Goal: Task Accomplishment & Management: Use online tool/utility

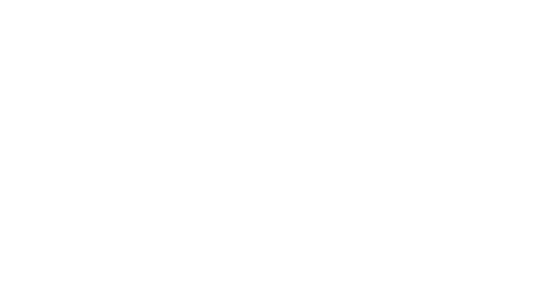
select select "Song"
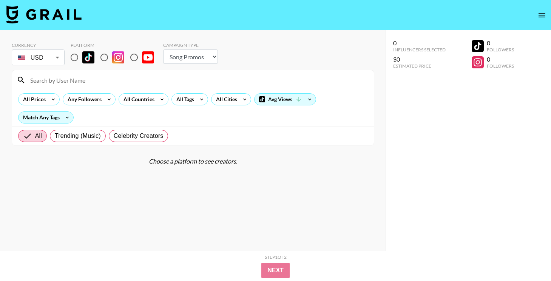
click at [73, 56] on input "radio" at bounding box center [74, 57] width 16 height 16
radio input "true"
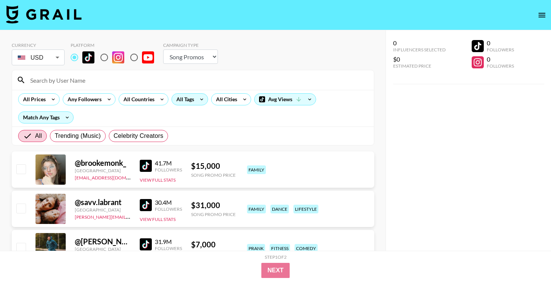
click at [184, 97] on div "All Tags" at bounding box center [184, 99] width 24 height 11
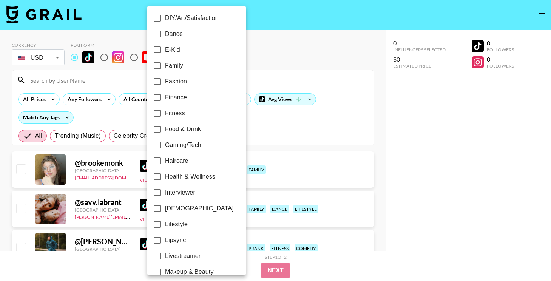
scroll to position [185, 0]
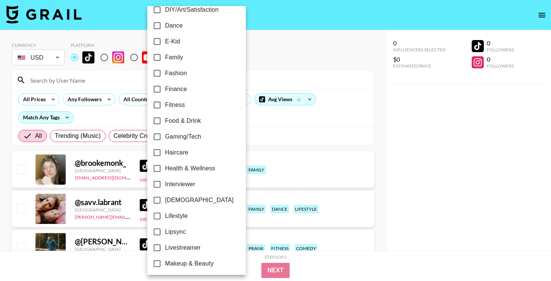
click at [192, 195] on label "[DEMOGRAPHIC_DATA]" at bounding box center [191, 200] width 85 height 16
click at [165, 195] on input "[DEMOGRAPHIC_DATA]" at bounding box center [157, 200] width 16 height 16
checkbox input "true"
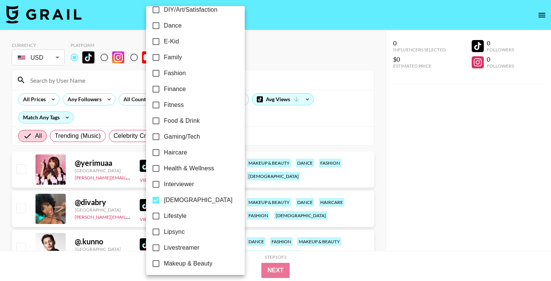
click at [441, 186] on div at bounding box center [275, 140] width 551 height 281
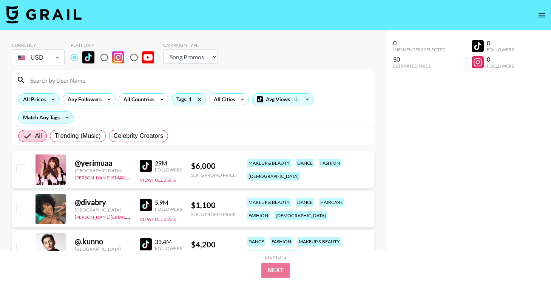
click at [43, 102] on div "All Prices" at bounding box center [32, 99] width 29 height 11
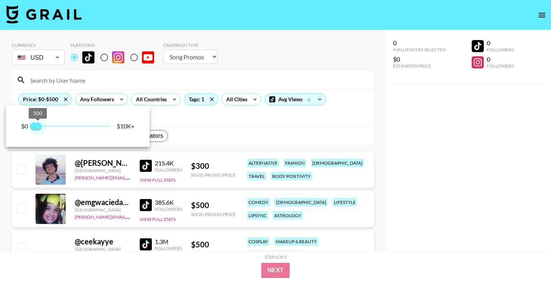
type input "250"
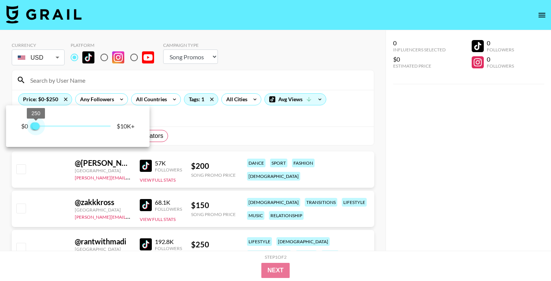
drag, startPoint x: 113, startPoint y: 131, endPoint x: 36, endPoint y: 130, distance: 77.0
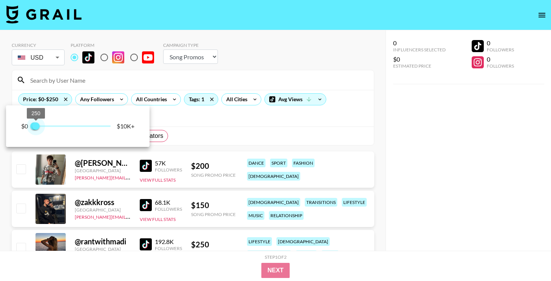
click at [36, 130] on span "250" at bounding box center [36, 126] width 8 height 8
click at [248, 155] on div at bounding box center [275, 140] width 551 height 281
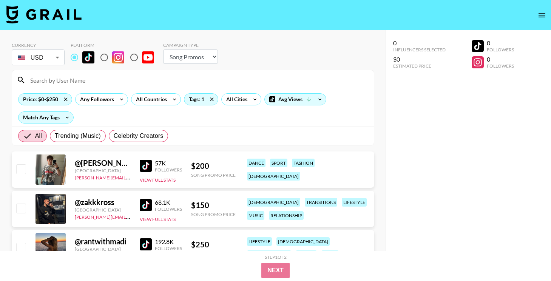
click at [106, 169] on div "[GEOGRAPHIC_DATA]" at bounding box center [103, 171] width 56 height 6
click at [138, 172] on div "@ jacob.[PERSON_NAME].161 United States [PERSON_NAME][EMAIL_ADDRESS][PERSON_NAM…" at bounding box center [193, 169] width 362 height 36
click at [145, 170] on img at bounding box center [146, 166] width 12 height 12
click at [148, 202] on img at bounding box center [146, 205] width 12 height 12
click at [43, 97] on div "Price: $0-$250" at bounding box center [44, 99] width 53 height 11
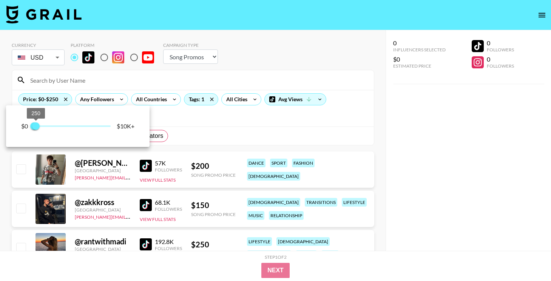
type input "500"
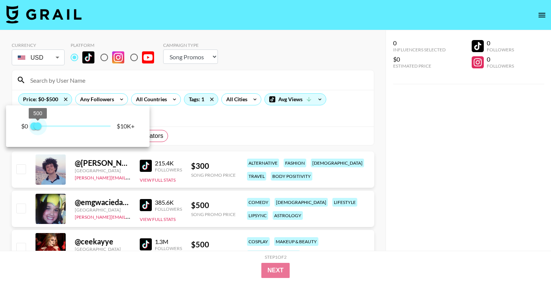
click at [39, 128] on span "500" at bounding box center [38, 126] width 8 height 8
click at [220, 125] on div at bounding box center [275, 140] width 551 height 281
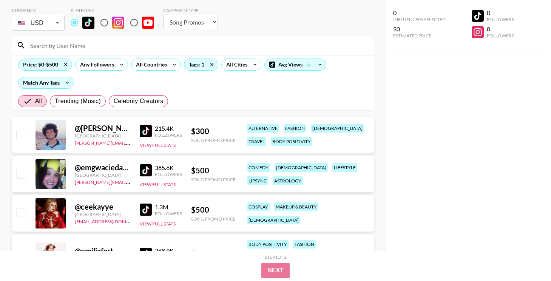
scroll to position [38, 0]
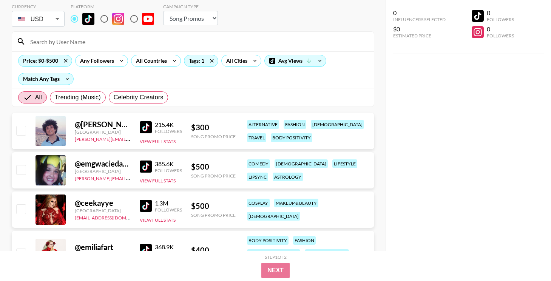
click at [148, 164] on img at bounding box center [146, 166] width 12 height 12
click at [143, 205] on img at bounding box center [146, 206] width 12 height 12
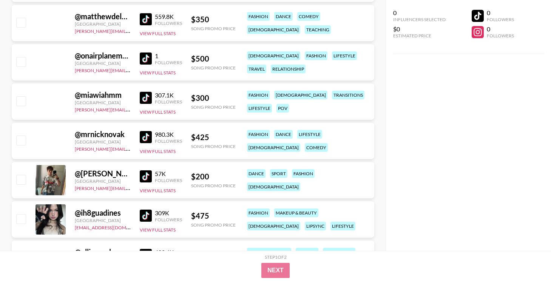
scroll to position [1232, 0]
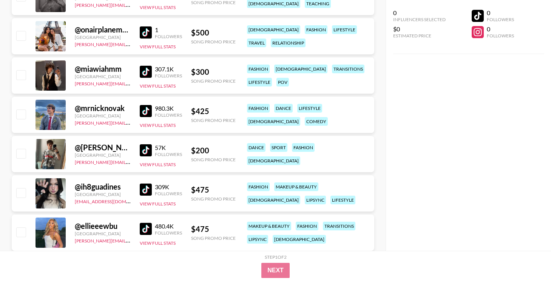
click at [147, 189] on img at bounding box center [146, 189] width 12 height 12
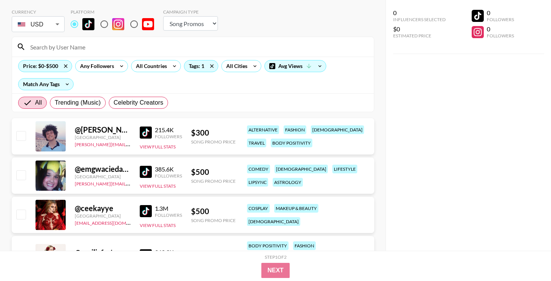
scroll to position [0, 0]
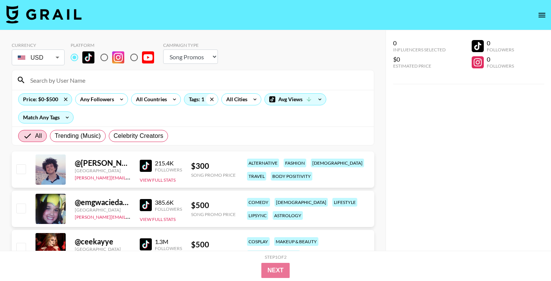
click at [210, 99] on icon at bounding box center [212, 99] width 12 height 11
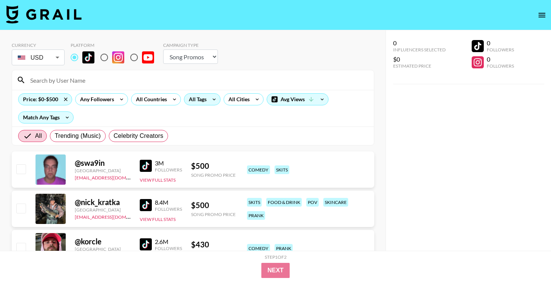
click at [205, 101] on div "All Tags" at bounding box center [196, 99] width 24 height 11
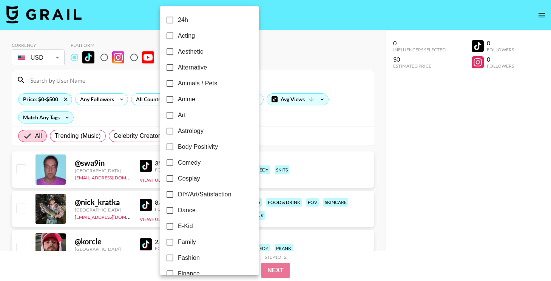
click at [293, 128] on div at bounding box center [275, 140] width 551 height 281
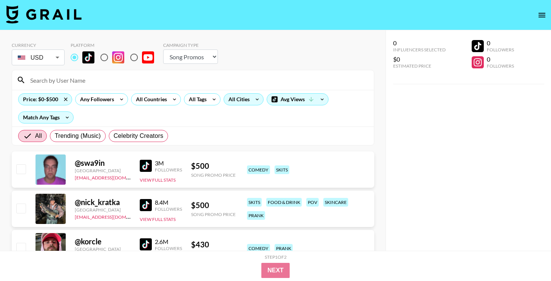
click at [235, 97] on div "All Cities" at bounding box center [237, 99] width 27 height 11
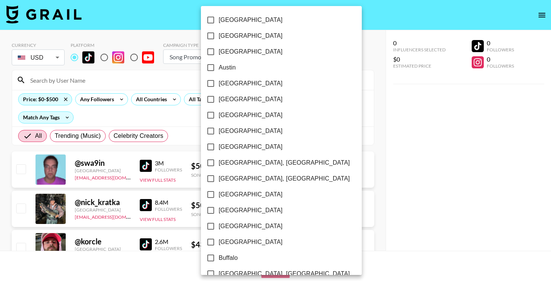
click at [148, 94] on div at bounding box center [275, 140] width 551 height 281
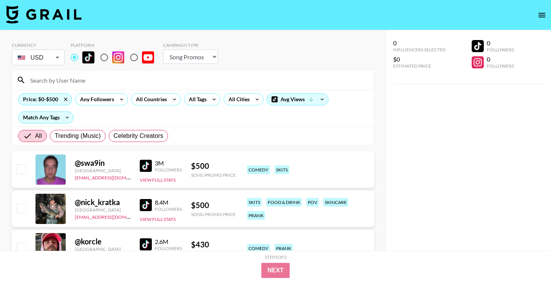
click at [149, 99] on div "[GEOGRAPHIC_DATA] [GEOGRAPHIC_DATA] [GEOGRAPHIC_DATA] [GEOGRAPHIC_DATA] [GEOGRA…" at bounding box center [275, 140] width 551 height 281
click at [153, 99] on div "All Countries" at bounding box center [149, 99] width 37 height 11
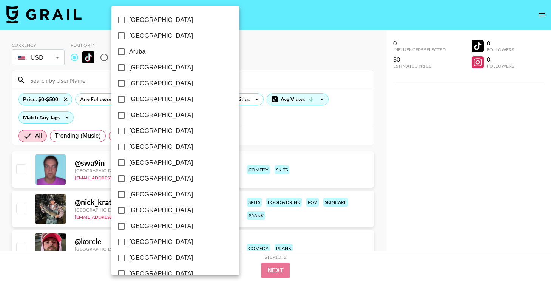
scroll to position [599, 0]
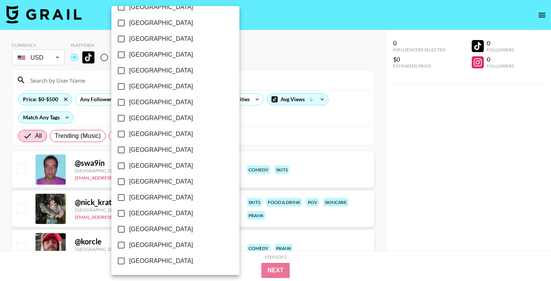
click at [152, 245] on span "[GEOGRAPHIC_DATA]" at bounding box center [161, 244] width 64 height 9
click at [129, 245] on input "[GEOGRAPHIC_DATA]" at bounding box center [121, 245] width 16 height 16
checkbox input "true"
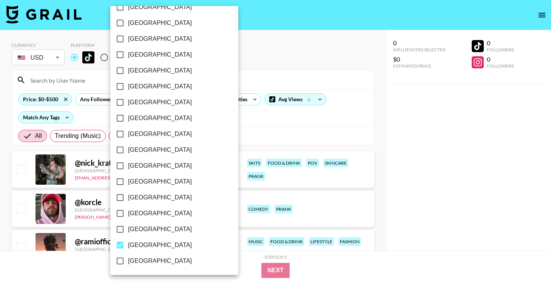
click at [242, 103] on div at bounding box center [275, 140] width 551 height 281
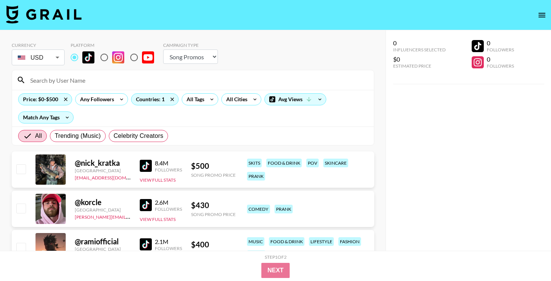
click at [242, 102] on div "[GEOGRAPHIC_DATA] [GEOGRAPHIC_DATA] [GEOGRAPHIC_DATA] [GEOGRAPHIC_DATA] [GEOGRA…" at bounding box center [275, 140] width 551 height 281
click at [242, 102] on div "All Cities" at bounding box center [235, 99] width 27 height 11
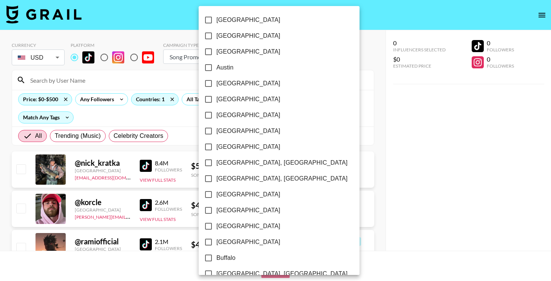
click at [235, 66] on label "Austin" at bounding box center [273, 68] width 147 height 16
click at [216, 66] on input "Austin" at bounding box center [208, 68] width 16 height 16
checkbox input "true"
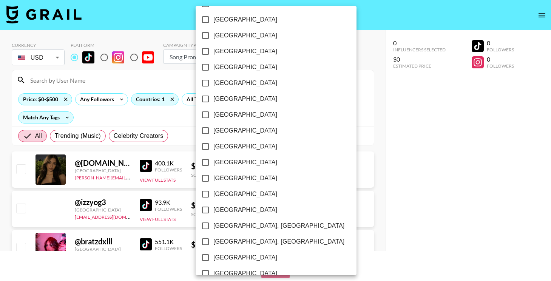
scroll to position [544, 0]
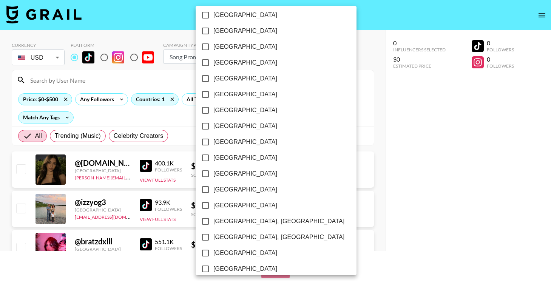
click at [250, 185] on label "[GEOGRAPHIC_DATA]" at bounding box center [270, 190] width 147 height 16
click at [213, 185] on input "[GEOGRAPHIC_DATA]" at bounding box center [205, 190] width 16 height 16
checkbox input "true"
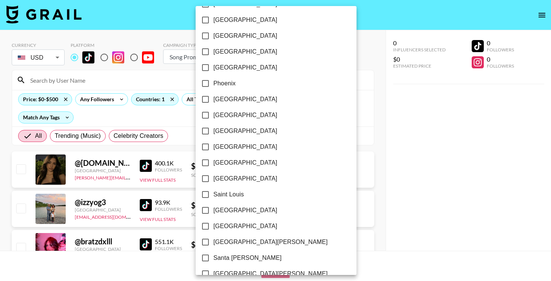
scroll to position [889, 0]
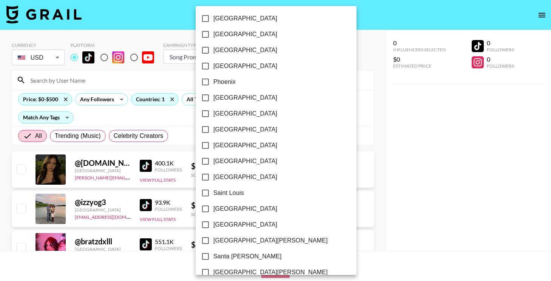
click at [246, 94] on label "[GEOGRAPHIC_DATA]" at bounding box center [270, 98] width 147 height 16
click at [213, 94] on input "[GEOGRAPHIC_DATA]" at bounding box center [205, 98] width 16 height 16
checkbox input "true"
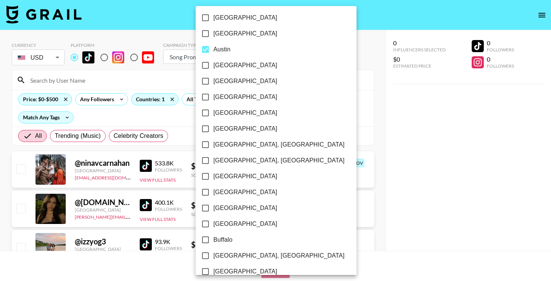
scroll to position [0, 0]
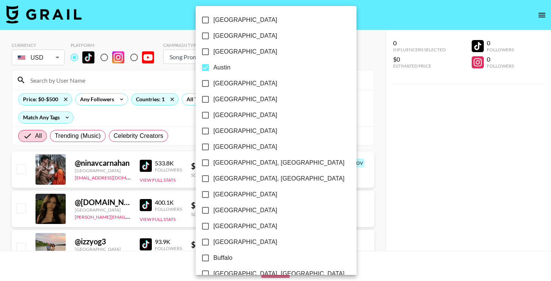
click at [232, 121] on label "[GEOGRAPHIC_DATA]" at bounding box center [270, 115] width 147 height 16
click at [213, 121] on input "[GEOGRAPHIC_DATA]" at bounding box center [205, 115] width 16 height 16
click at [232, 120] on label "[GEOGRAPHIC_DATA]" at bounding box center [270, 115] width 147 height 16
click at [213, 120] on input "[GEOGRAPHIC_DATA]" at bounding box center [205, 115] width 16 height 16
checkbox input "false"
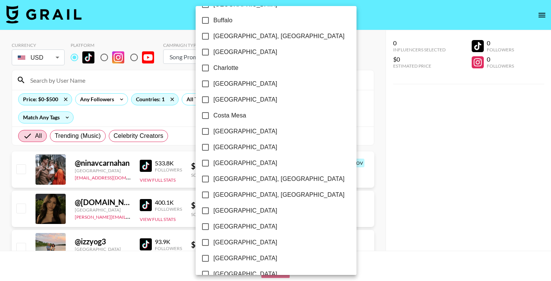
scroll to position [258, 0]
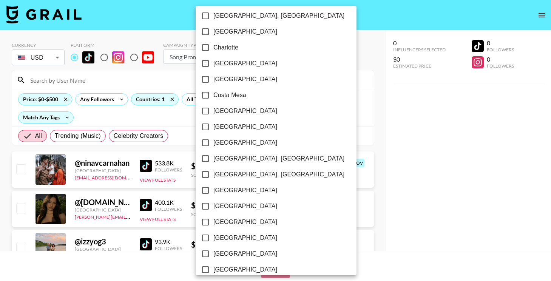
click at [226, 129] on span "[GEOGRAPHIC_DATA]" at bounding box center [245, 126] width 64 height 9
click at [213, 129] on input "[GEOGRAPHIC_DATA]" at bounding box center [205, 127] width 16 height 16
checkbox input "true"
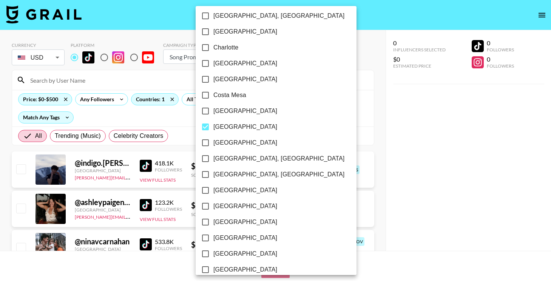
click at [232, 143] on label "[GEOGRAPHIC_DATA]" at bounding box center [270, 143] width 147 height 16
click at [213, 143] on input "[GEOGRAPHIC_DATA]" at bounding box center [205, 143] width 16 height 16
checkbox input "true"
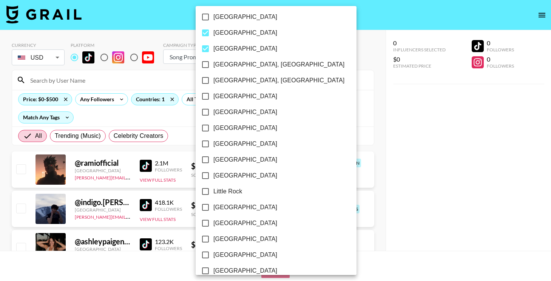
scroll to position [352, 0]
click at [417, 203] on div at bounding box center [275, 140] width 551 height 281
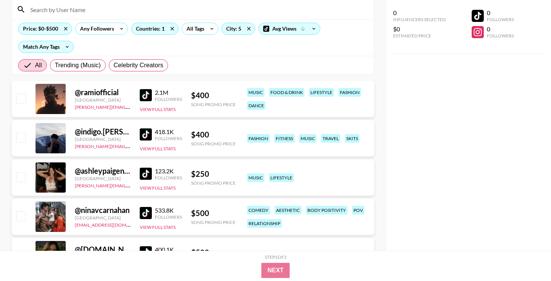
scroll to position [72, 0]
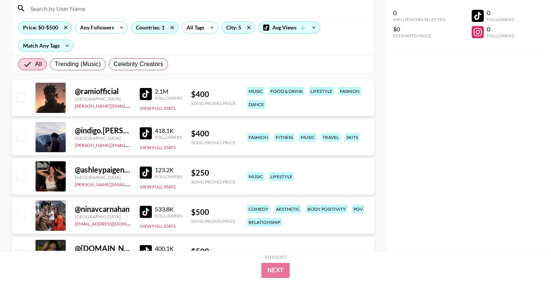
click at [151, 92] on img at bounding box center [146, 94] width 12 height 12
click at [145, 135] on img at bounding box center [146, 133] width 12 height 12
click at [146, 177] on img at bounding box center [146, 172] width 12 height 12
click at [148, 208] on img at bounding box center [146, 212] width 12 height 12
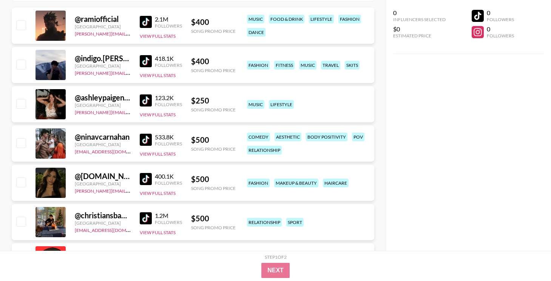
scroll to position [148, 0]
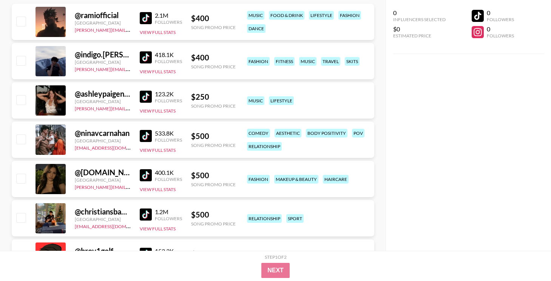
click at [144, 134] on img at bounding box center [146, 136] width 12 height 12
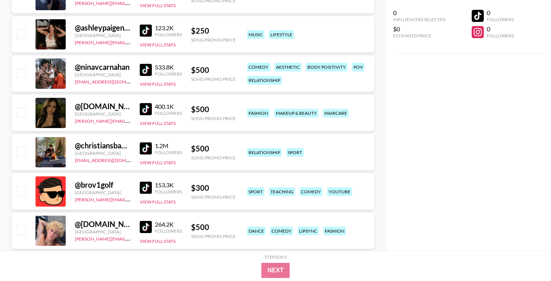
scroll to position [222, 0]
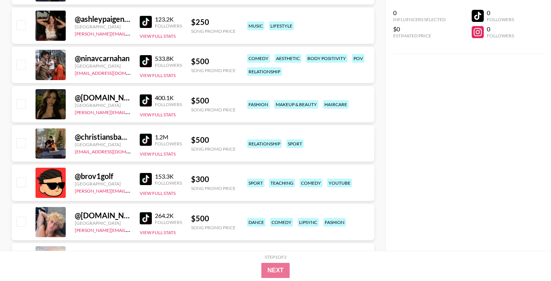
click at [146, 100] on img at bounding box center [146, 100] width 12 height 12
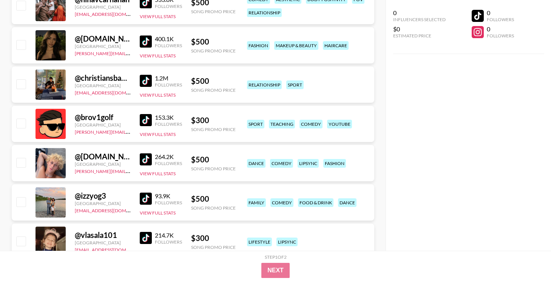
scroll to position [282, 0]
click at [141, 157] on img at bounding box center [146, 159] width 12 height 12
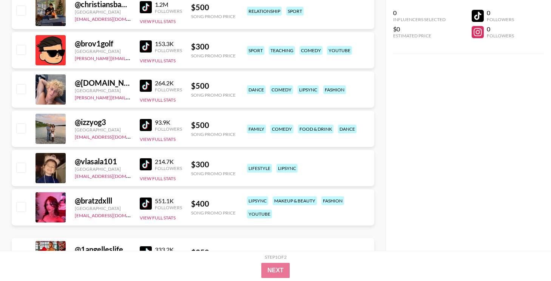
click at [146, 127] on img at bounding box center [146, 125] width 12 height 12
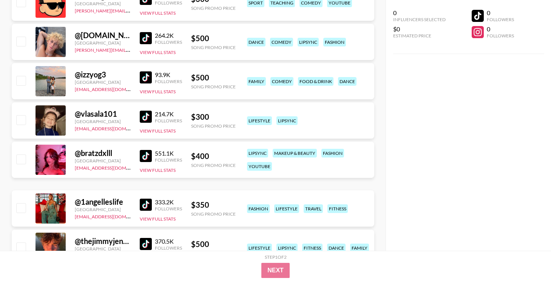
scroll to position [404, 0]
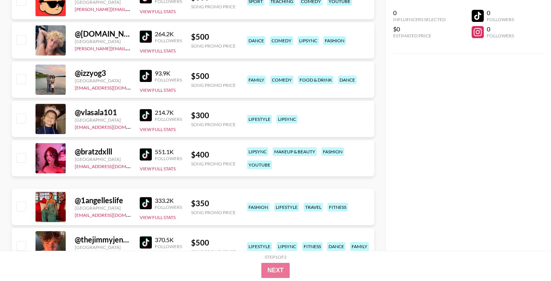
click at [142, 155] on img at bounding box center [146, 154] width 12 height 12
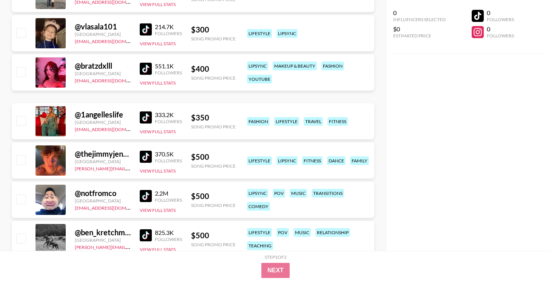
scroll to position [490, 0]
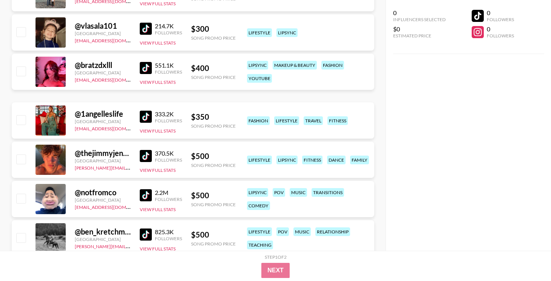
click at [142, 157] on img at bounding box center [146, 156] width 12 height 12
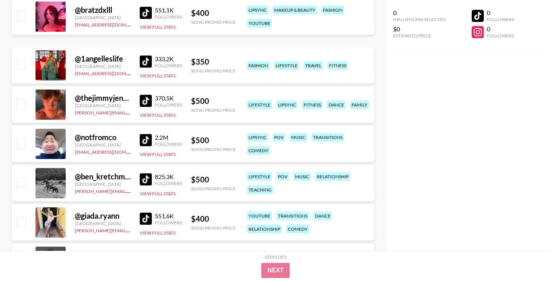
scroll to position [568, 0]
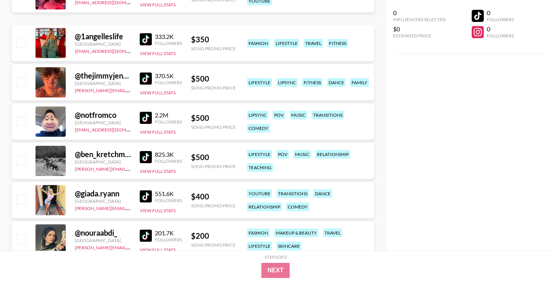
click at [145, 197] on img at bounding box center [146, 196] width 12 height 12
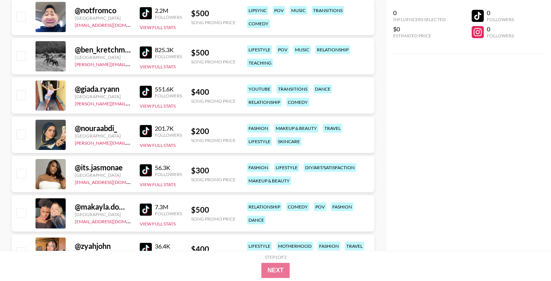
scroll to position [672, 0]
click at [149, 170] on img at bounding box center [146, 170] width 12 height 12
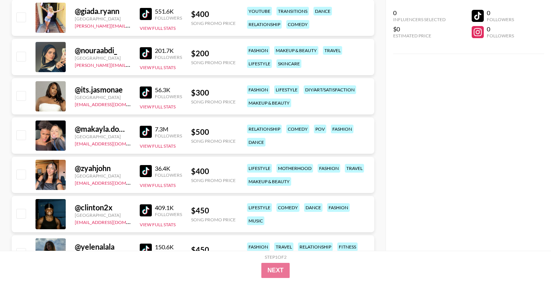
scroll to position [750, 0]
click at [143, 172] on img at bounding box center [146, 171] width 12 height 12
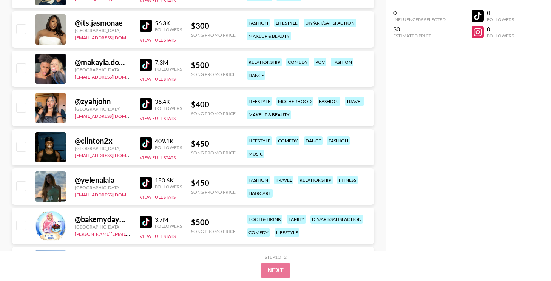
scroll to position [817, 0]
click at [152, 141] on link at bounding box center [147, 143] width 15 height 12
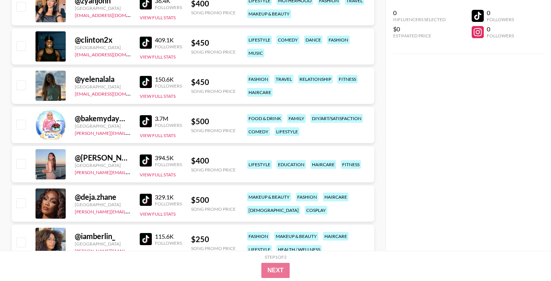
scroll to position [923, 0]
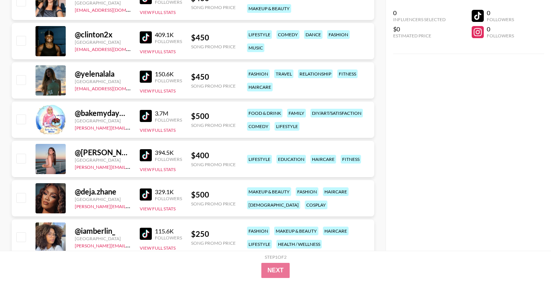
click at [148, 153] on img at bounding box center [146, 155] width 12 height 12
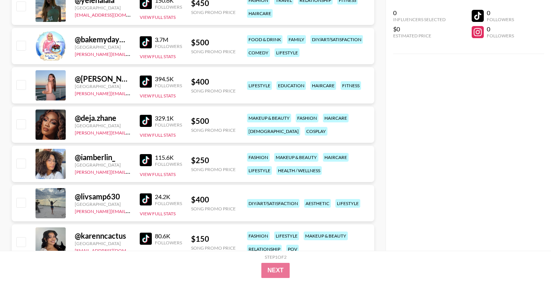
click at [146, 161] on img at bounding box center [146, 160] width 12 height 12
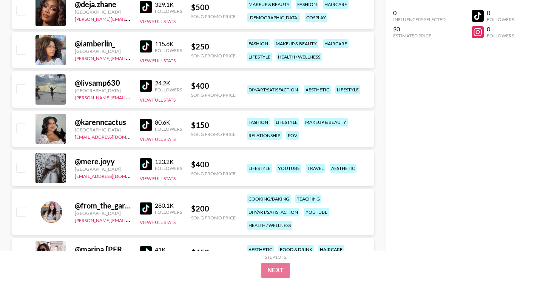
scroll to position [1114, 0]
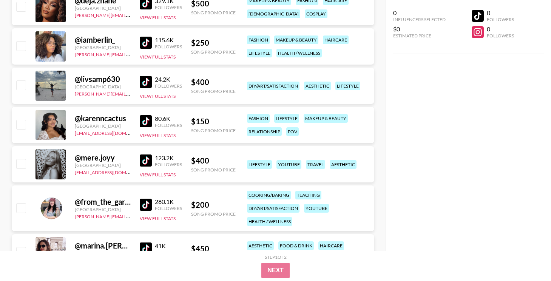
click at [143, 123] on img at bounding box center [146, 121] width 12 height 12
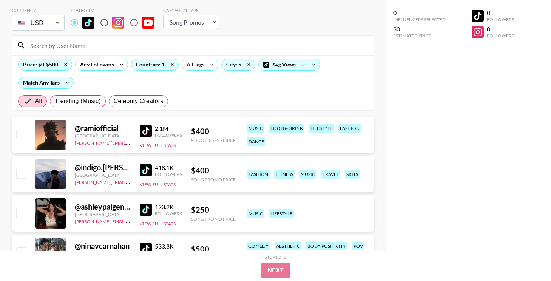
scroll to position [0, 0]
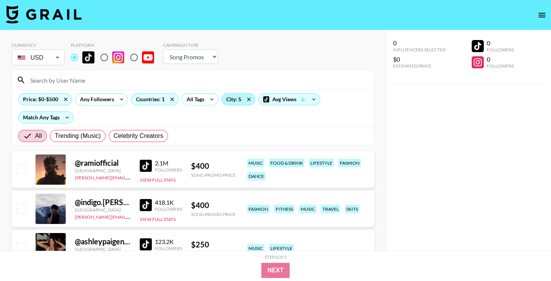
click at [239, 99] on div "City: 5" at bounding box center [238, 99] width 33 height 11
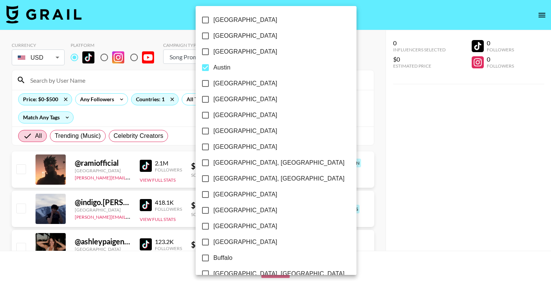
click at [309, 138] on div at bounding box center [275, 140] width 551 height 281
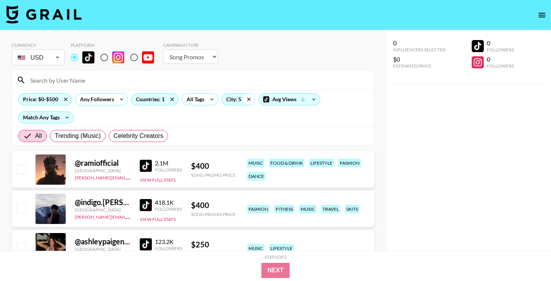
click at [249, 96] on icon at bounding box center [249, 99] width 12 height 11
click at [234, 101] on div "City: 5" at bounding box center [238, 99] width 33 height 11
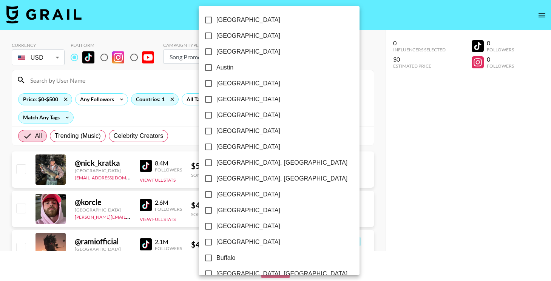
click at [237, 68] on label "Austin" at bounding box center [273, 68] width 147 height 16
click at [216, 68] on input "Austin" at bounding box center [208, 68] width 16 height 16
checkbox input "true"
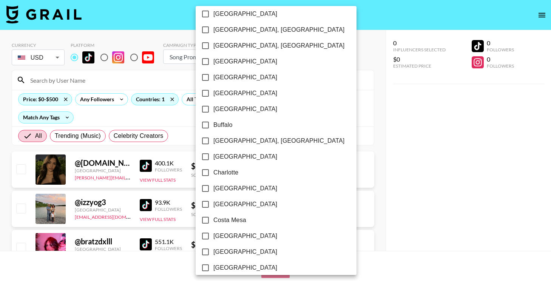
scroll to position [143, 0]
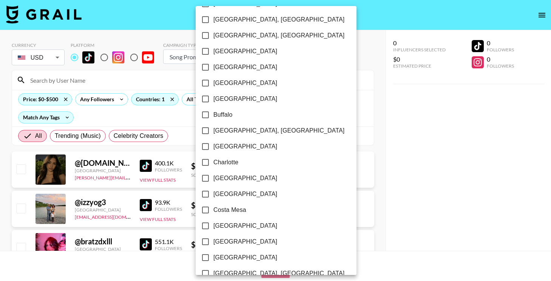
click at [228, 226] on span "[GEOGRAPHIC_DATA]" at bounding box center [245, 225] width 64 height 9
click at [213, 226] on input "[GEOGRAPHIC_DATA]" at bounding box center [205, 226] width 16 height 16
checkbox input "true"
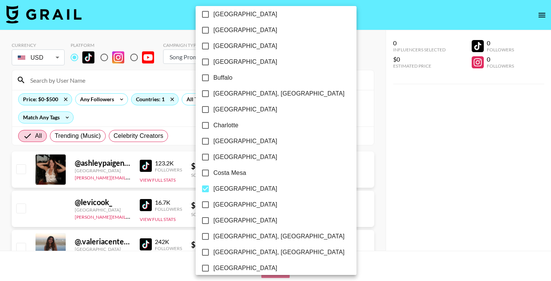
scroll to position [180, 0]
click at [428, 188] on div at bounding box center [275, 140] width 551 height 281
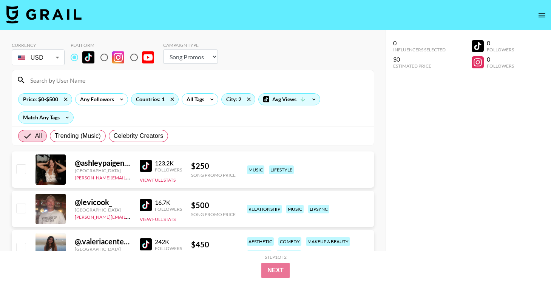
click at [143, 168] on img at bounding box center [146, 166] width 12 height 12
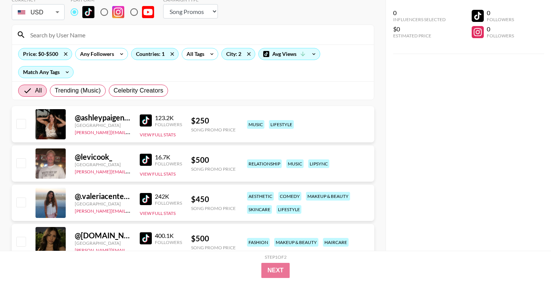
scroll to position [57, 0]
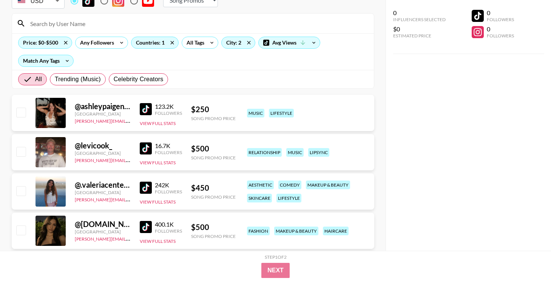
click at [150, 143] on img at bounding box center [146, 148] width 12 height 12
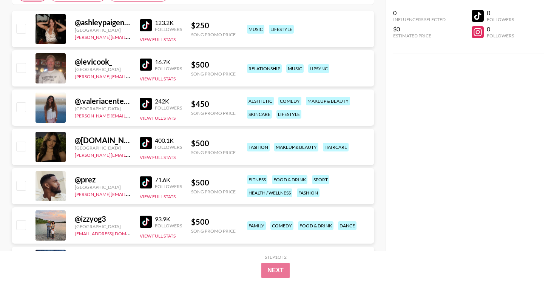
scroll to position [157, 0]
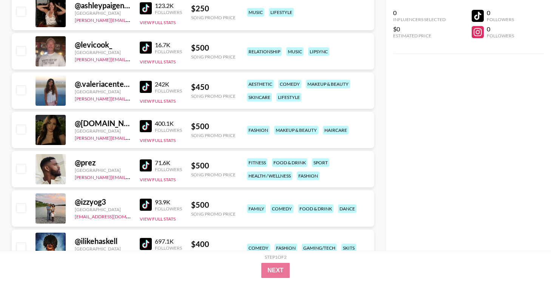
click at [145, 83] on img at bounding box center [146, 87] width 12 height 12
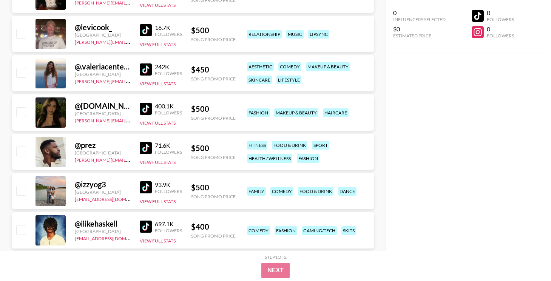
scroll to position [177, 0]
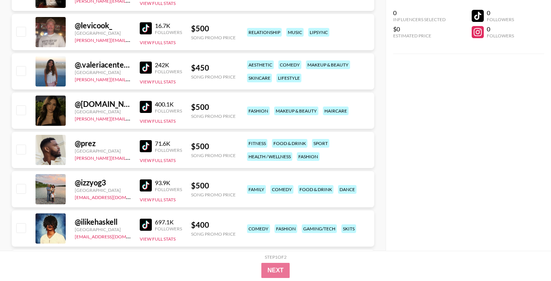
click at [147, 141] on img at bounding box center [146, 146] width 12 height 12
click at [149, 184] on img at bounding box center [146, 185] width 12 height 12
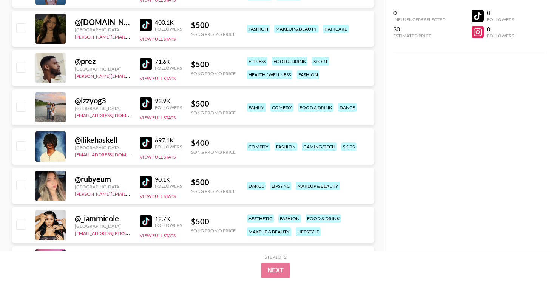
scroll to position [269, 0]
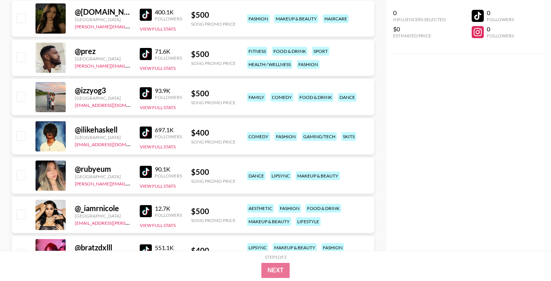
click at [144, 131] on img at bounding box center [146, 132] width 12 height 12
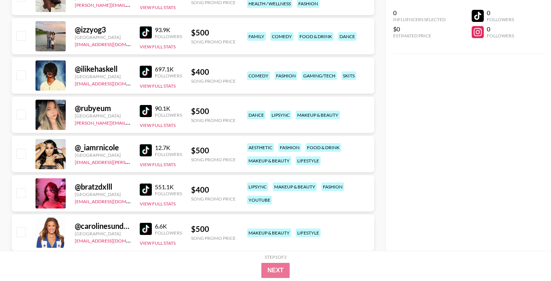
scroll to position [333, 0]
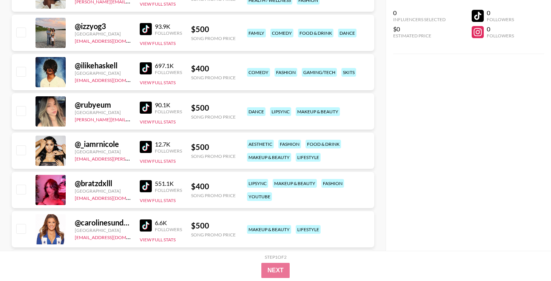
click at [146, 102] on img at bounding box center [146, 108] width 12 height 12
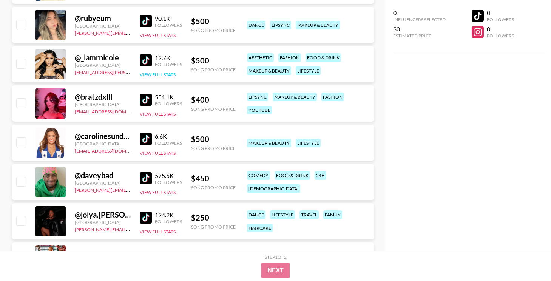
scroll to position [420, 0]
click at [148, 136] on img at bounding box center [146, 138] width 12 height 12
click at [141, 179] on img at bounding box center [146, 178] width 12 height 12
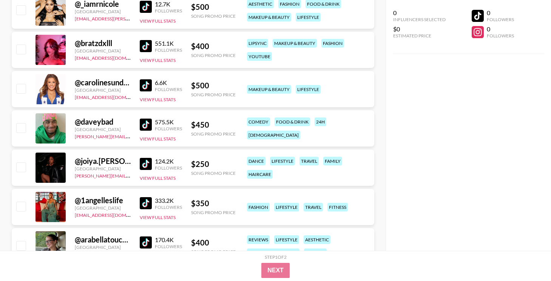
scroll to position [489, 0]
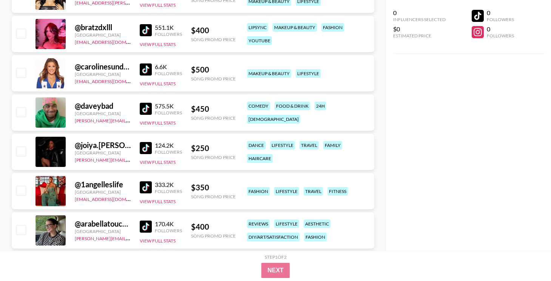
click at [143, 149] on img at bounding box center [146, 148] width 12 height 12
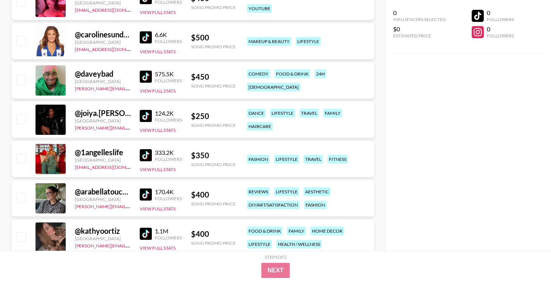
scroll to position [564, 0]
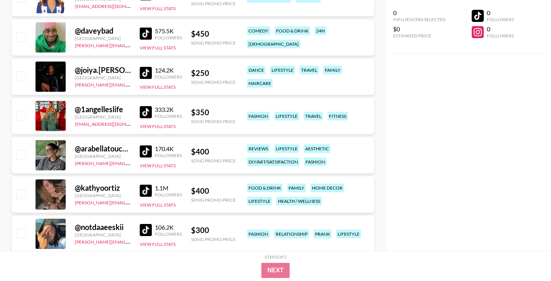
click at [145, 186] on img at bounding box center [146, 191] width 12 height 12
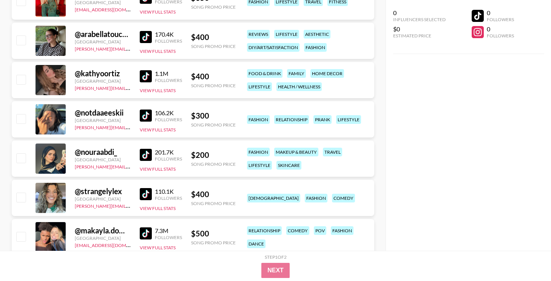
scroll to position [692, 0]
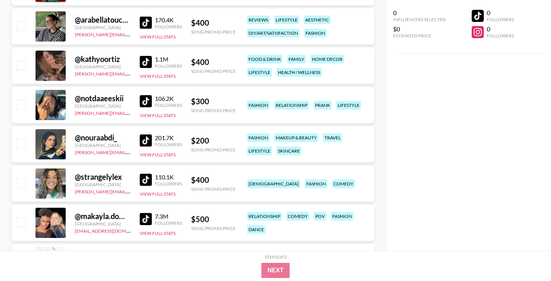
click at [141, 104] on img at bounding box center [146, 101] width 12 height 12
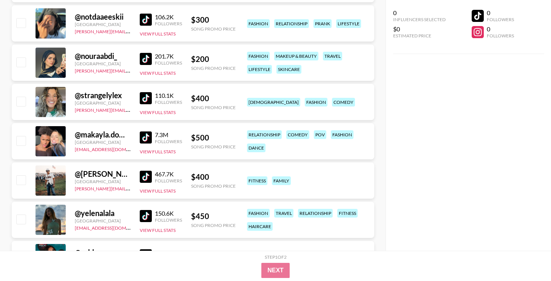
scroll to position [795, 0]
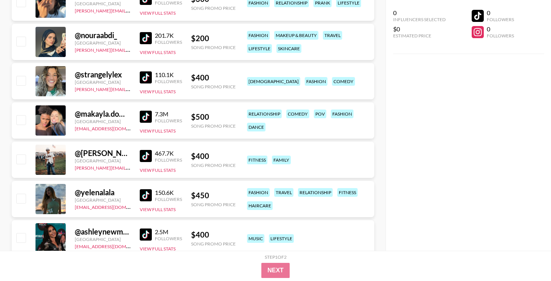
click at [145, 120] on img at bounding box center [146, 117] width 12 height 12
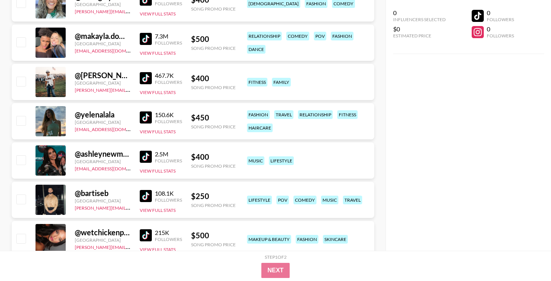
scroll to position [873, 0]
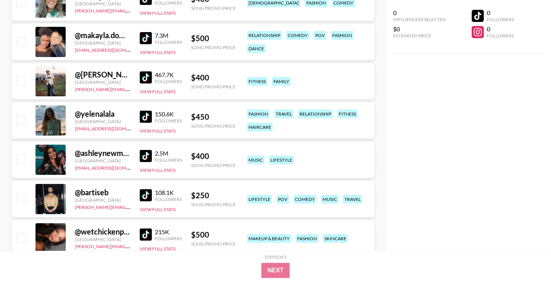
click at [149, 118] on img at bounding box center [146, 117] width 12 height 12
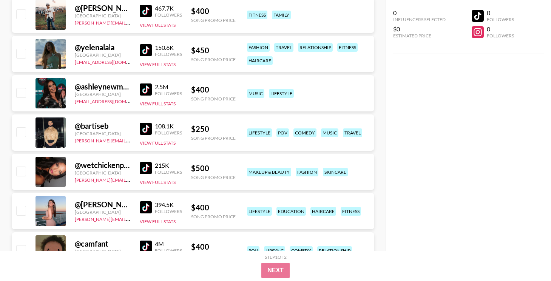
scroll to position [952, 0]
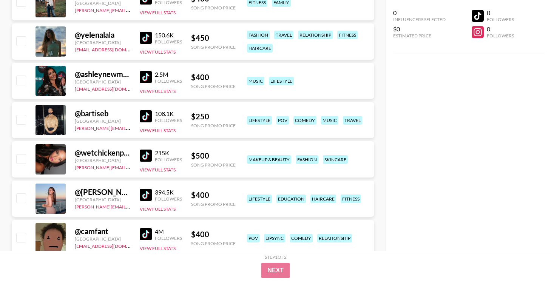
click at [142, 158] on img at bounding box center [146, 155] width 12 height 12
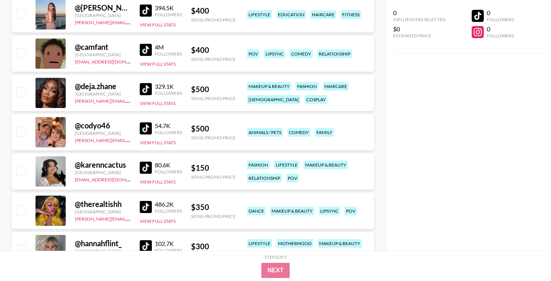
scroll to position [1163, 0]
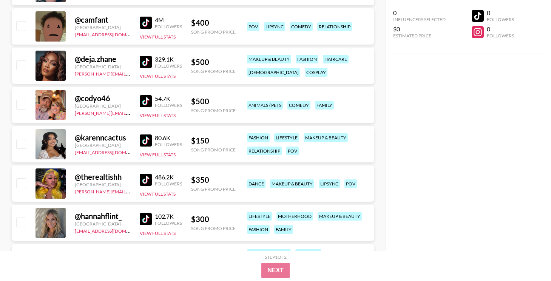
click at [141, 184] on img at bounding box center [146, 180] width 12 height 12
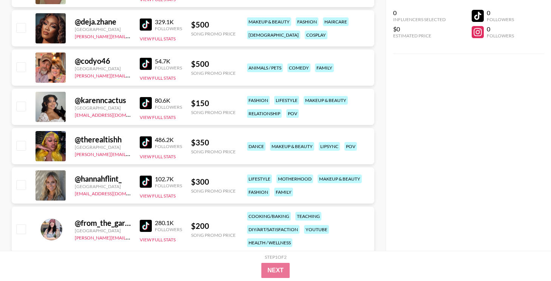
scroll to position [1210, 0]
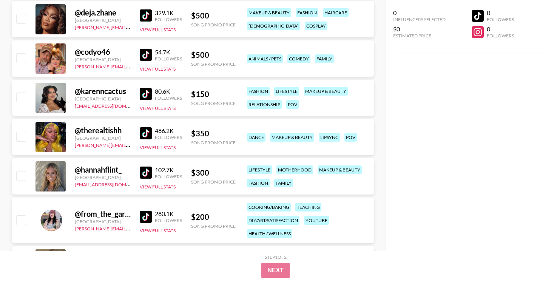
click at [143, 170] on img at bounding box center [146, 172] width 12 height 12
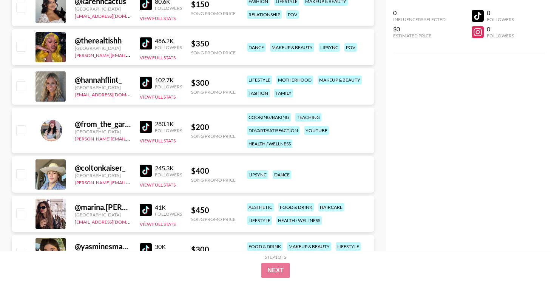
scroll to position [1300, 0]
click at [146, 169] on img at bounding box center [146, 170] width 12 height 12
